Goal: Navigation & Orientation: Find specific page/section

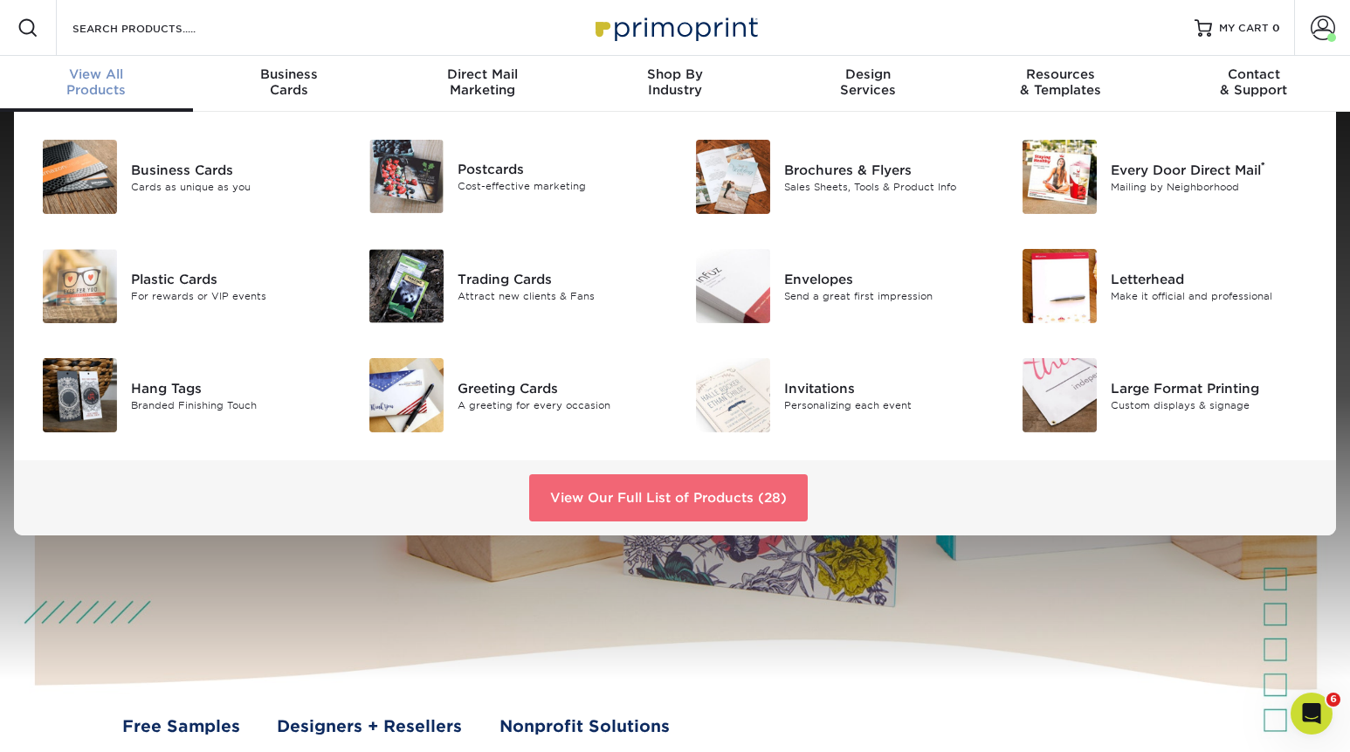
click at [637, 497] on link "View Our Full List of Products (28)" at bounding box center [668, 497] width 278 height 47
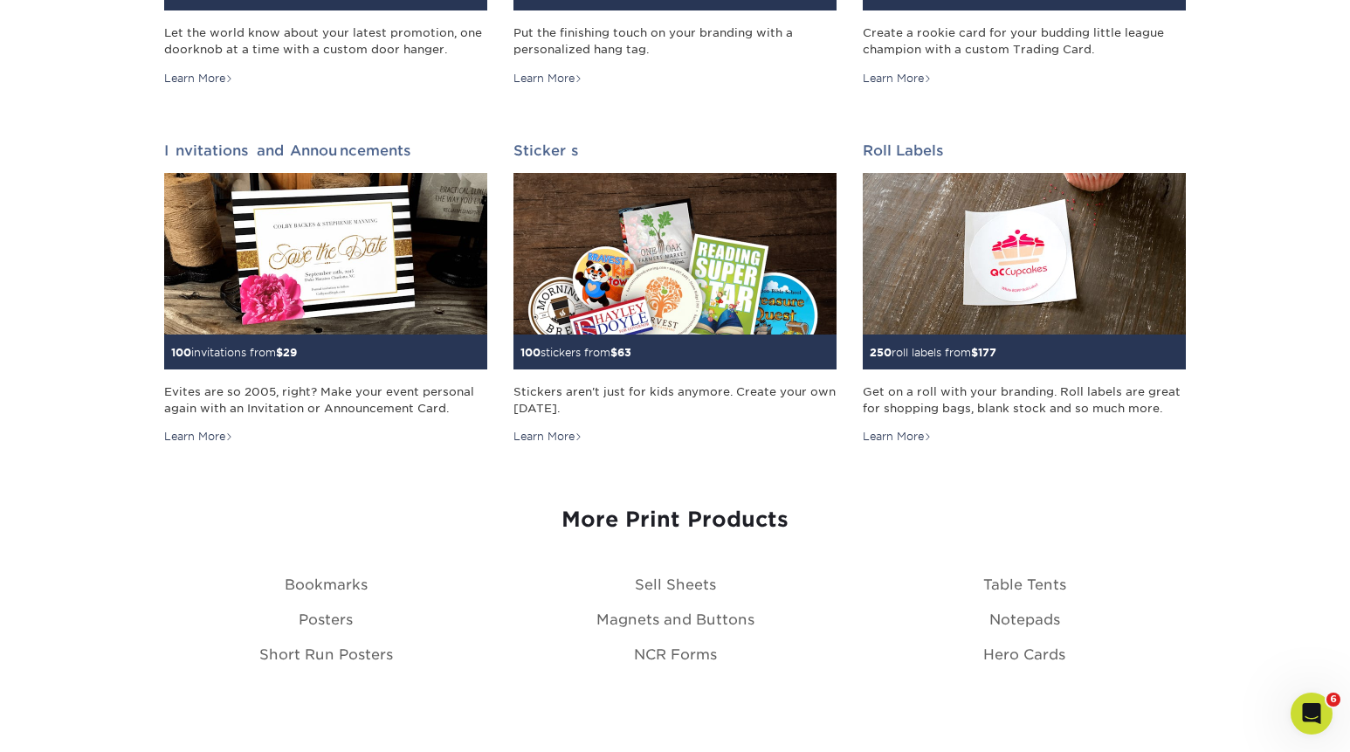
scroll to position [1654, 0]
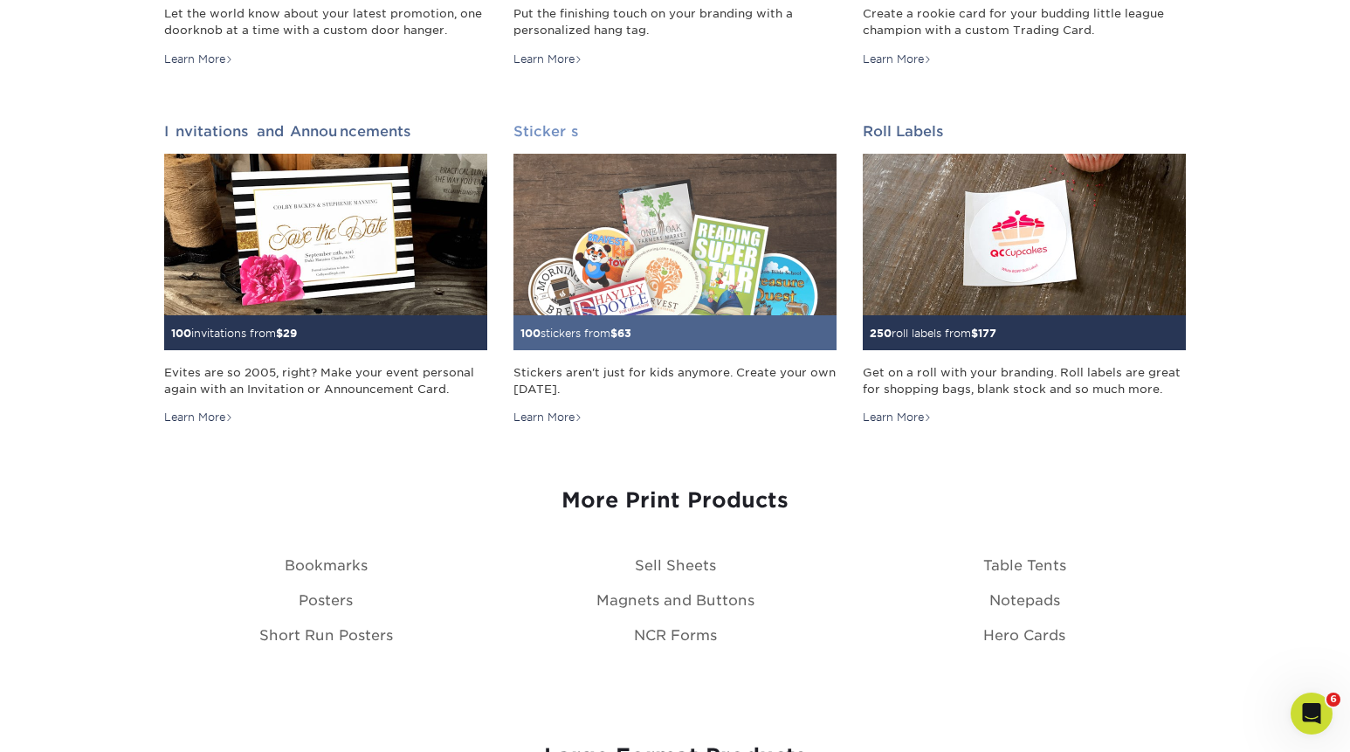
click at [650, 302] on img at bounding box center [674, 235] width 323 height 162
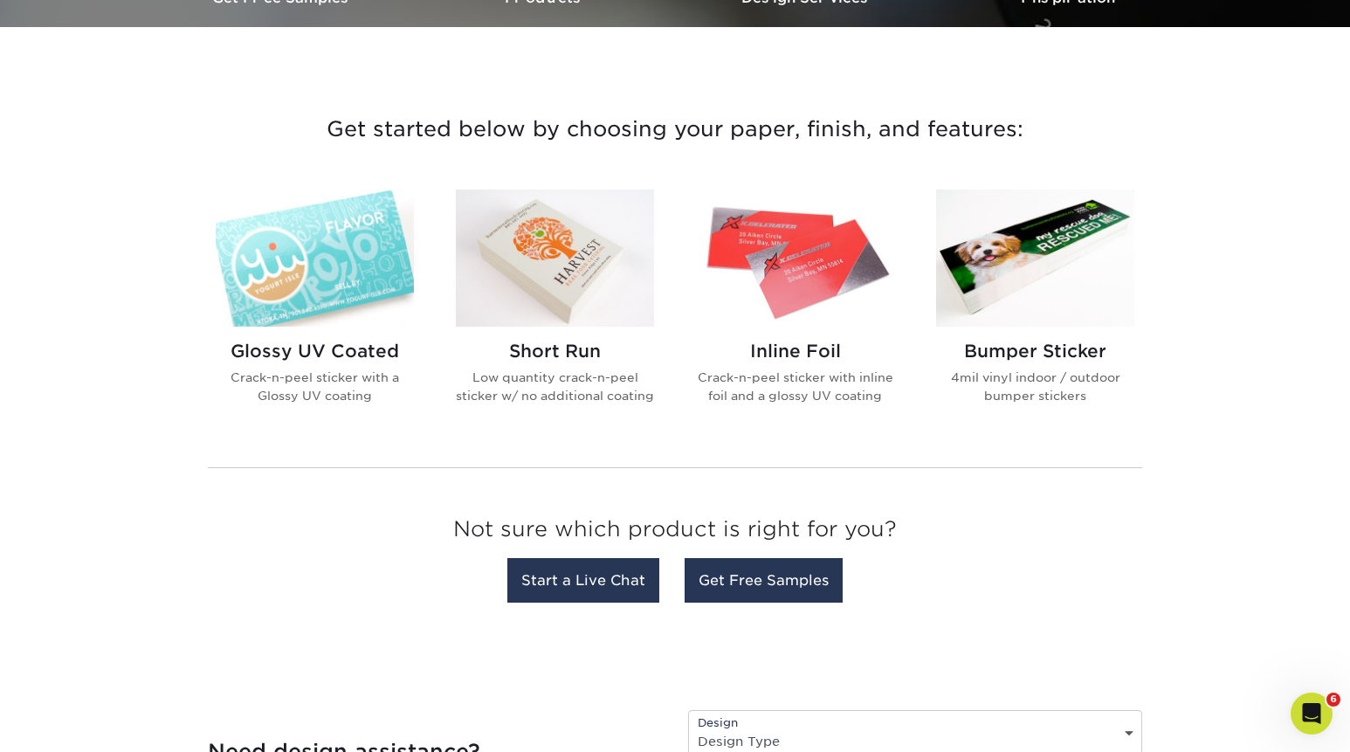
scroll to position [597, 0]
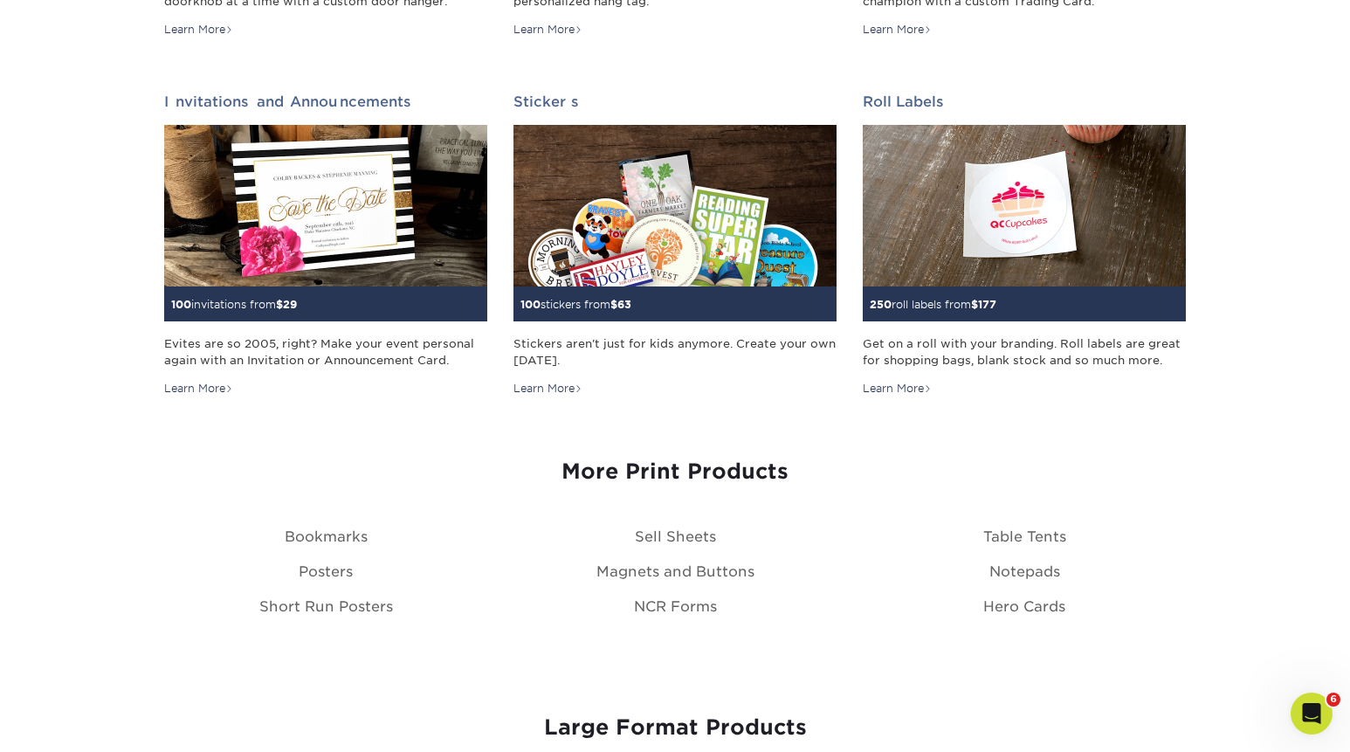
scroll to position [1662, 0]
